Goal: Task Accomplishment & Management: Complete application form

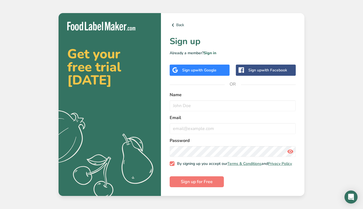
click at [213, 70] on span "with Google" at bounding box center [205, 70] width 21 height 5
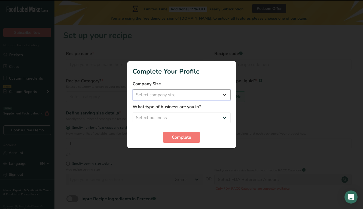
click at [201, 95] on select "Select company size Fewer than 10 Employees 10 to 50 Employees 51 to 500 Employ…" at bounding box center [182, 94] width 98 height 11
select select "1"
click at [133, 89] on select "Select company size Fewer than 10 Employees 10 to 50 Employees 51 to 500 Employ…" at bounding box center [182, 94] width 98 height 11
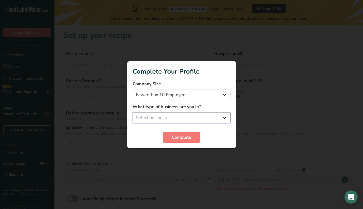
click at [184, 118] on select "Select business Packaged Food Manufacturer Restaurant & Cafe Bakery Meal Plans …" at bounding box center [182, 117] width 98 height 11
select select "2"
click at [133, 112] on select "Select business Packaged Food Manufacturer Restaurant & Cafe Bakery Meal Plans …" at bounding box center [182, 117] width 98 height 11
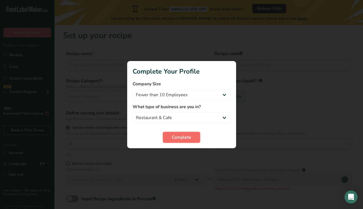
click at [180, 137] on span "Complete" at bounding box center [181, 137] width 19 height 7
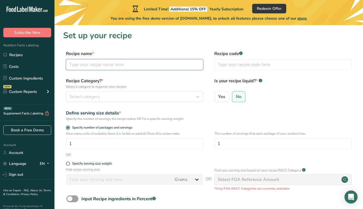
click at [139, 67] on input "text" at bounding box center [134, 64] width 137 height 11
type input "VA Lightning"
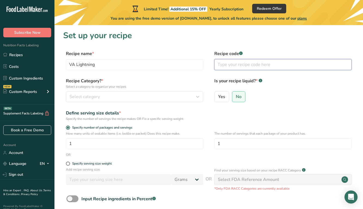
click at [250, 65] on input "text" at bounding box center [282, 64] width 137 height 11
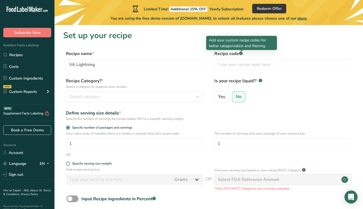
click at [242, 54] on icon ".a-a{fill:#347362;}.b-a{fill:#fff;}" at bounding box center [241, 53] width 4 height 4
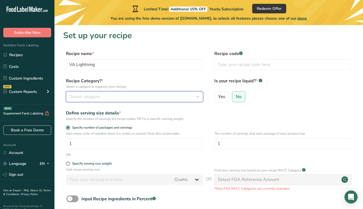
click at [142, 98] on div "Select category" at bounding box center [132, 96] width 127 height 7
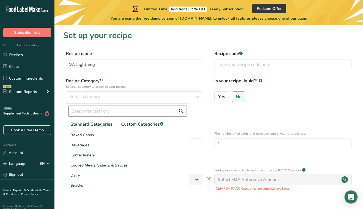
click at [138, 112] on input "text" at bounding box center [127, 111] width 119 height 11
type input "sauce"
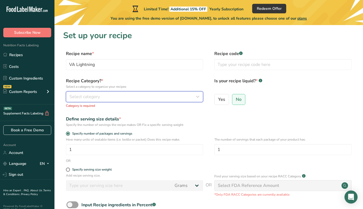
click at [154, 98] on div "Select category" at bounding box center [132, 96] width 127 height 7
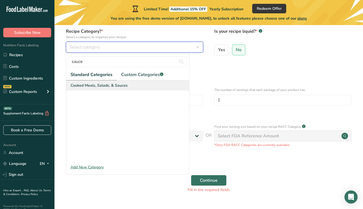
scroll to position [63, 0]
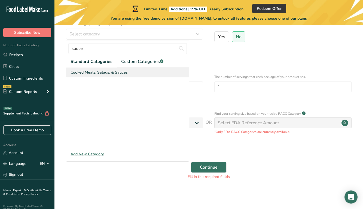
click at [124, 72] on span "Cooked Meals, Salads, & Sauces" at bounding box center [99, 72] width 57 height 6
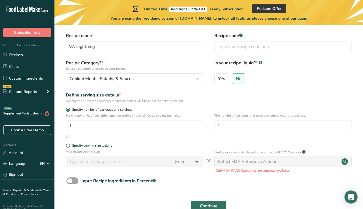
scroll to position [18, 0]
click at [219, 80] on span "Yes" at bounding box center [221, 78] width 7 height 5
click at [218, 80] on input "Yes" at bounding box center [217, 79] width 4 height 4
radio input "true"
radio input "false"
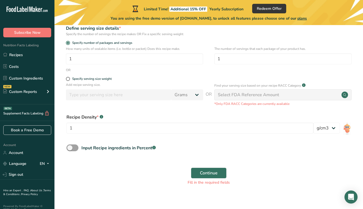
scroll to position [90, 0]
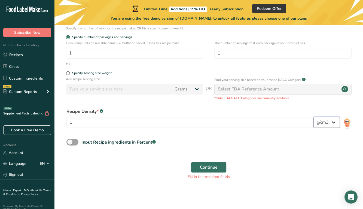
click at [320, 122] on select "lb/ft3 g/cm3" at bounding box center [327, 122] width 26 height 11
select select "23"
click at [314, 117] on select "lb/ft3 g/cm3" at bounding box center [327, 122] width 26 height 11
click at [248, 92] on div "Select FDA Reference Amount" at bounding box center [282, 89] width 137 height 11
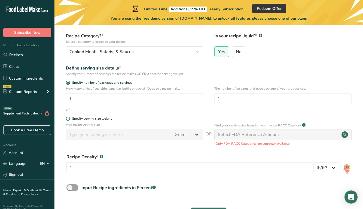
scroll to position [45, 0]
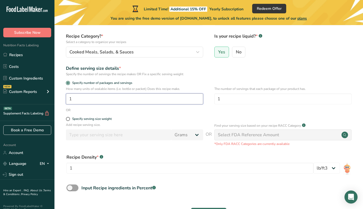
click at [120, 102] on input "1" at bounding box center [134, 98] width 137 height 11
type input "1"
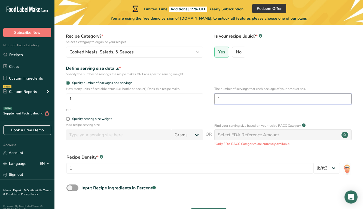
click at [245, 101] on input "1" at bounding box center [282, 98] width 137 height 11
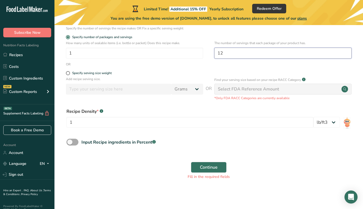
type input "12"
click at [69, 142] on span at bounding box center [72, 142] width 12 height 7
click at [69, 142] on input "Input Recipe ingredients in Percent .a-a{fill:#347362;}.b-a{fill:#fff;}" at bounding box center [68, 142] width 4 height 4
checkbox input "true"
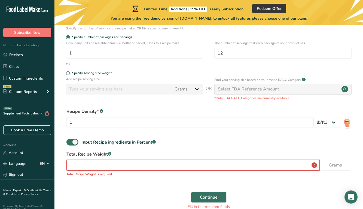
click at [117, 167] on input "number" at bounding box center [192, 165] width 253 height 11
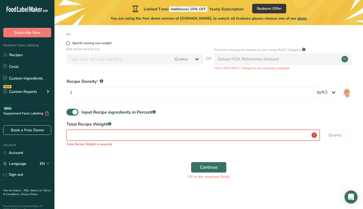
click at [276, 135] on input "number" at bounding box center [192, 135] width 253 height 11
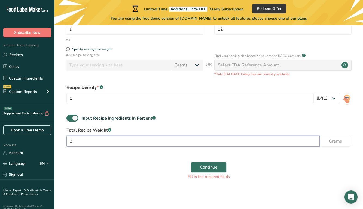
scroll to position [115, 0]
type input "340"
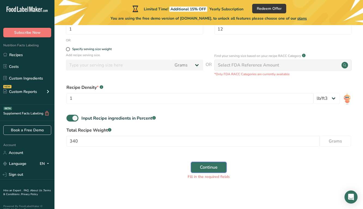
click at [211, 165] on span "Continue" at bounding box center [209, 167] width 18 height 7
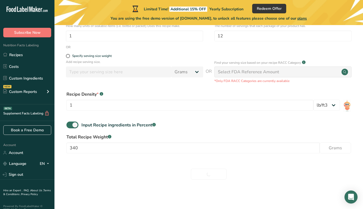
scroll to position [108, 0]
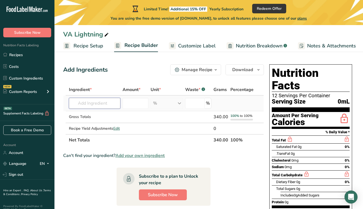
click at [96, 104] on input "text" at bounding box center [94, 103] width 51 height 11
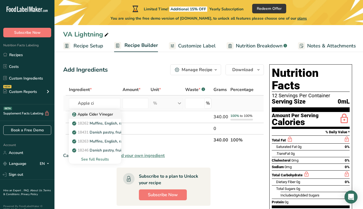
click at [96, 114] on p "Apple Cider Vinegar" at bounding box center [93, 114] width 40 height 6
type input "Apple Cider Vinegar"
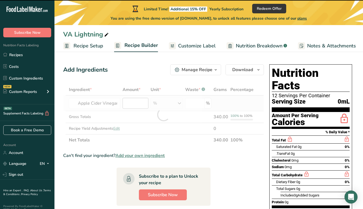
type input "0"
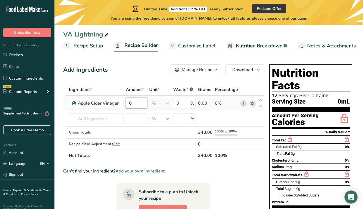
click at [139, 105] on input "0" at bounding box center [136, 103] width 21 height 11
type input "40"
click at [101, 119] on div "Ingredient * Amount * Unit * Waste * .a-a{fill:#347362;}.b-a{fill:#fff;} Grams …" at bounding box center [163, 122] width 201 height 77
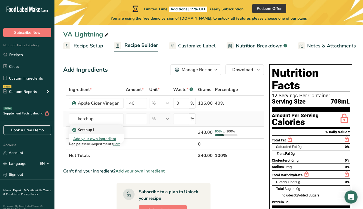
click at [94, 130] on div "Ketchup I" at bounding box center [91, 130] width 37 height 6
type input "Ketchup I"
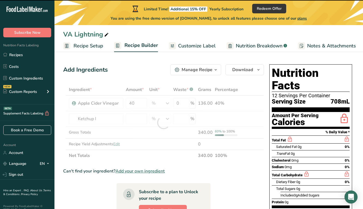
type input "0"
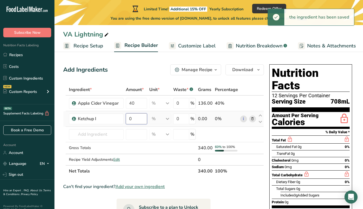
click at [136, 118] on input "0" at bounding box center [136, 118] width 21 height 11
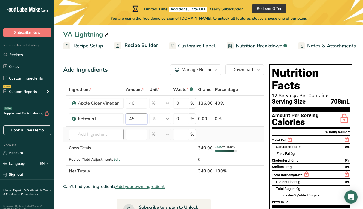
type input "45"
click at [107, 134] on div "Ingredient * Amount * Unit * Waste * .a-a{fill:#347362;}.b-a{fill:#fff;} Grams …" at bounding box center [163, 130] width 201 height 93
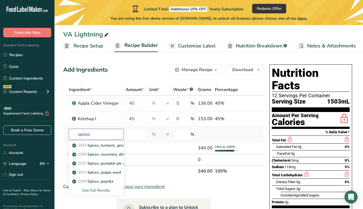
type input "spices"
click at [99, 188] on div "See full Results" at bounding box center [96, 190] width 46 height 6
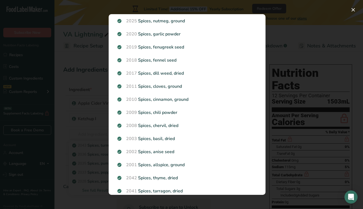
scroll to position [110, 0]
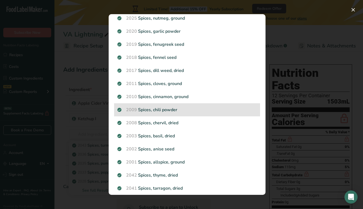
click at [175, 113] on div "2009 Spices, chili powder" at bounding box center [187, 109] width 146 height 13
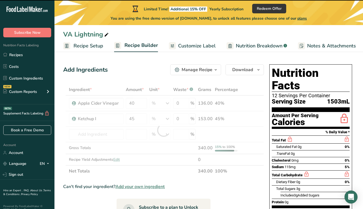
type input "0"
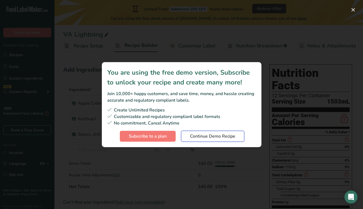
click at [224, 140] on button "Continue Demo Recipe" at bounding box center [212, 136] width 63 height 11
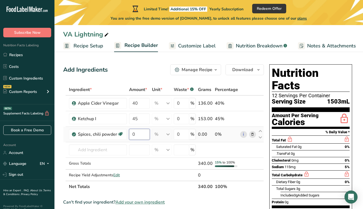
click at [143, 135] on input "0" at bounding box center [139, 134] width 21 height 11
type input "4"
click at [108, 150] on div "Ingredient * Amount * Unit * Waste * .a-a{fill:#347362;}.b-a{fill:#fff;} Grams …" at bounding box center [163, 138] width 201 height 108
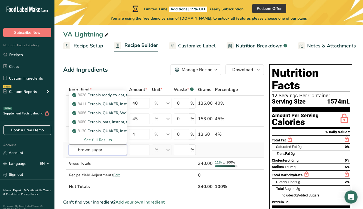
type input "brown sugar"
click at [101, 140] on div "See full Results" at bounding box center [97, 140] width 49 height 6
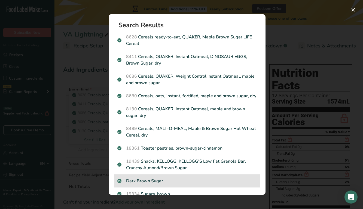
scroll to position [44, 0]
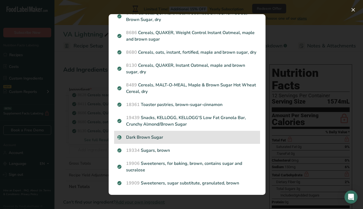
click at [162, 134] on p "Dark Brown Sugar" at bounding box center [187, 137] width 140 height 7
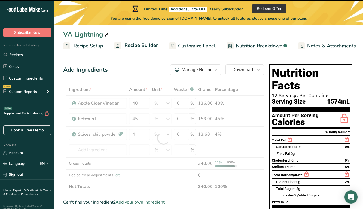
type input "0"
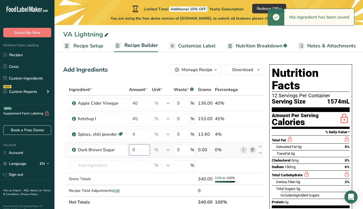
click at [140, 151] on input "0" at bounding box center [139, 149] width 21 height 11
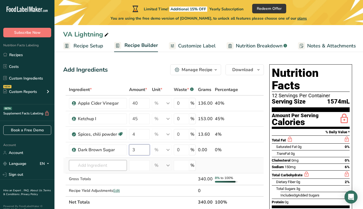
type input "3"
click at [107, 164] on div "Ingredient * Amount * Unit * Waste * .a-a{fill:#347362;}.b-a{fill:#fff;} Grams …" at bounding box center [163, 146] width 201 height 124
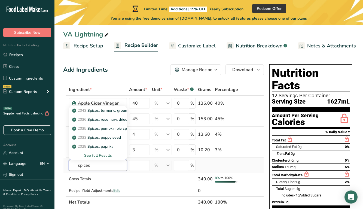
type input "spices"
click at [109, 155] on div "See full Results" at bounding box center [97, 156] width 49 height 6
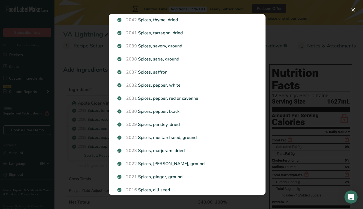
scroll to position [267, 0]
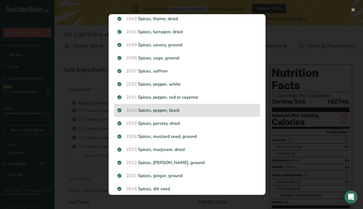
click at [184, 109] on p "2030 Spices, pepper, black" at bounding box center [187, 110] width 140 height 7
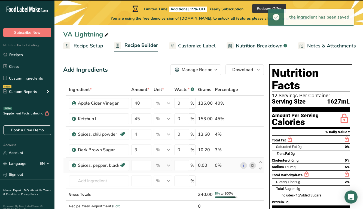
type input "0"
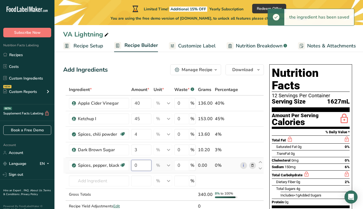
click at [138, 166] on input "0" at bounding box center [141, 165] width 20 height 11
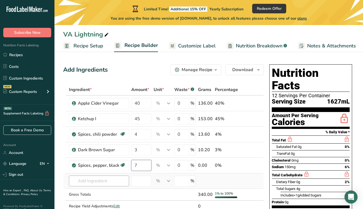
type input "7"
click at [100, 183] on div "Ingredient * Amount * Unit * Waste * .a-a{fill:#347362;}.b-a{fill:#fff;} Grams …" at bounding box center [163, 154] width 201 height 140
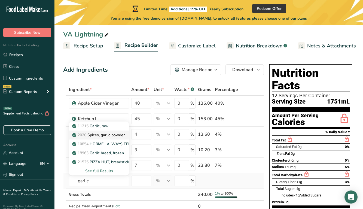
click at [114, 135] on p "2020 Spices, garlic powder" at bounding box center [98, 135] width 51 height 6
type input "Spices, garlic powder"
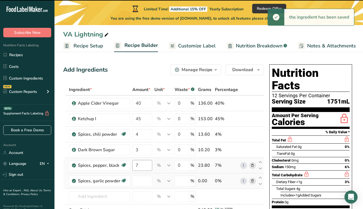
type input "0"
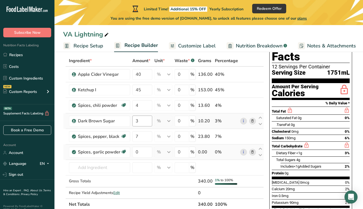
scroll to position [29, 0]
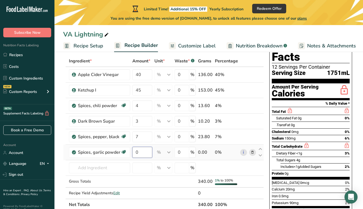
click at [141, 150] on input "0" at bounding box center [142, 152] width 20 height 11
type input "1"
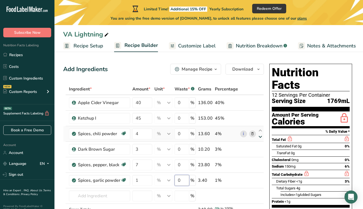
scroll to position [0, 0]
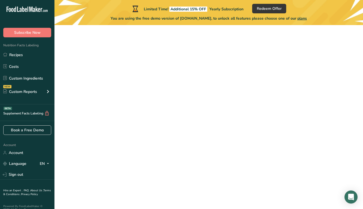
scroll to position [50, 0]
